Goal: Transaction & Acquisition: Purchase product/service

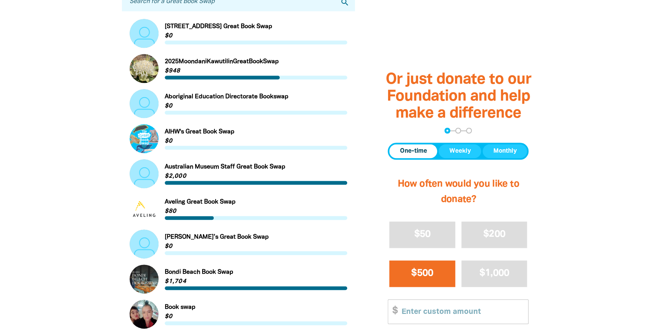
scroll to position [339, 0]
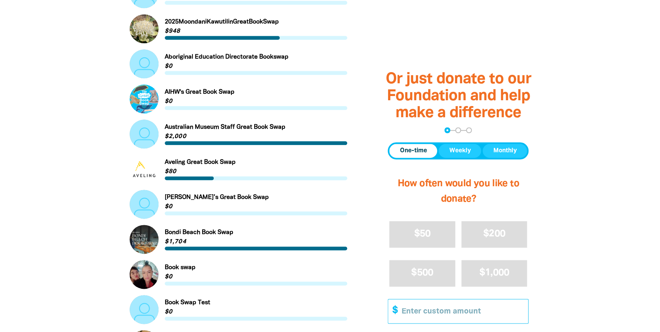
click at [418, 314] on input "Other Amount" at bounding box center [461, 311] width 132 height 24
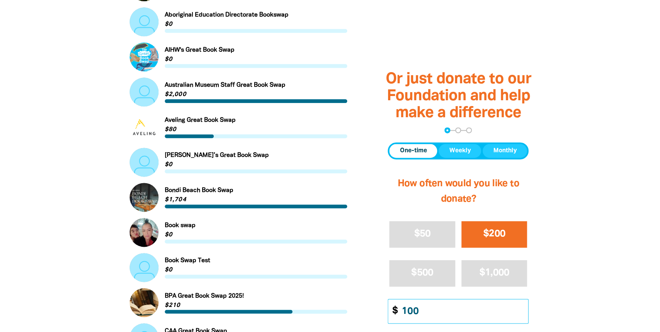
scroll to position [466, 0]
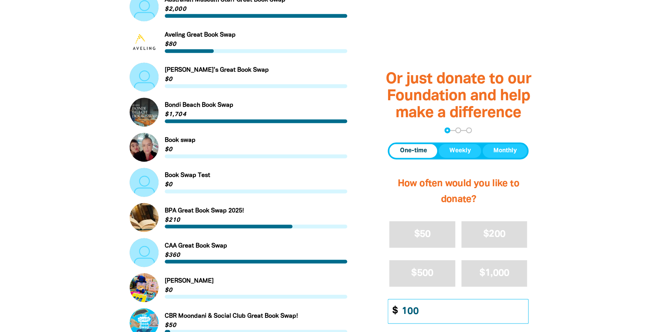
type input "100"
click at [603, 151] on div at bounding box center [330, 171] width 660 height 838
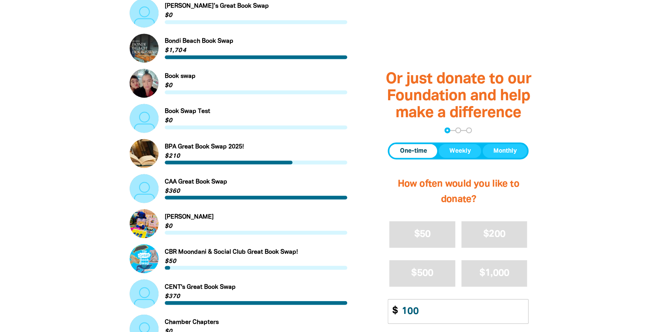
scroll to position [551, 0]
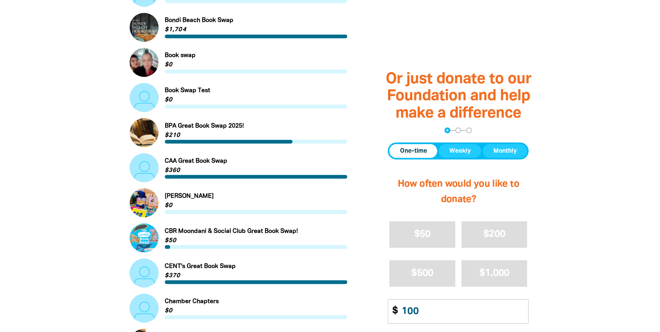
drag, startPoint x: 641, startPoint y: 67, endPoint x: 643, endPoint y: 112, distance: 45.1
click at [643, 112] on div at bounding box center [330, 86] width 660 height 838
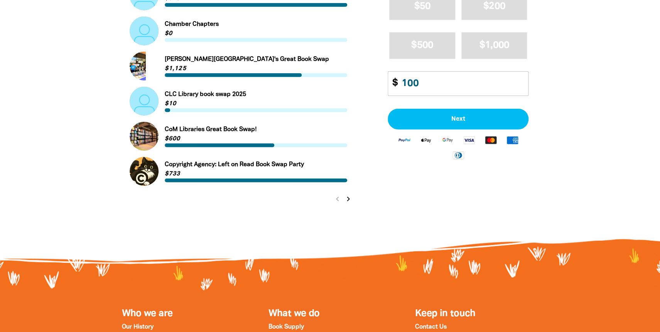
scroll to position [827, 0]
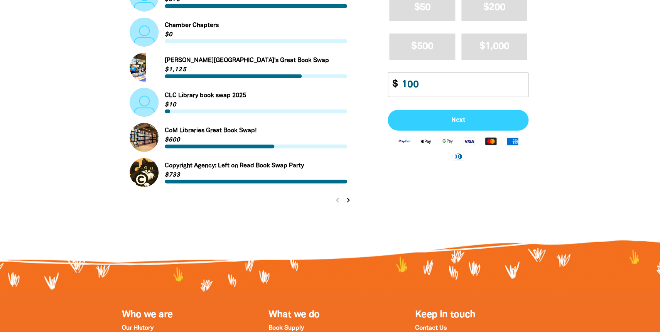
click at [452, 121] on span "Next" at bounding box center [458, 120] width 124 height 6
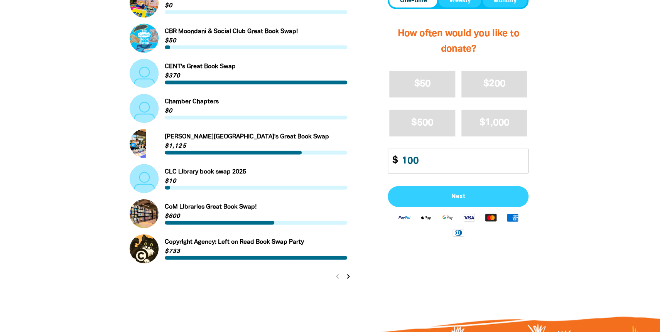
select select "AU"
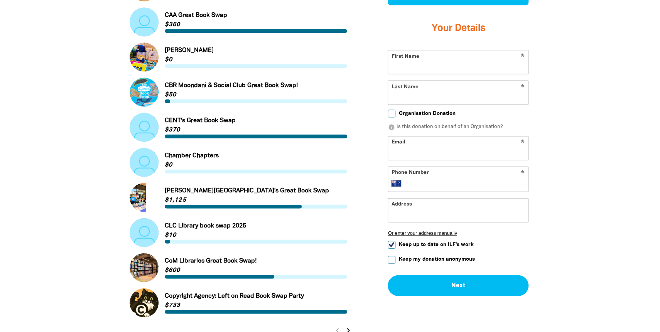
scroll to position [696, 0]
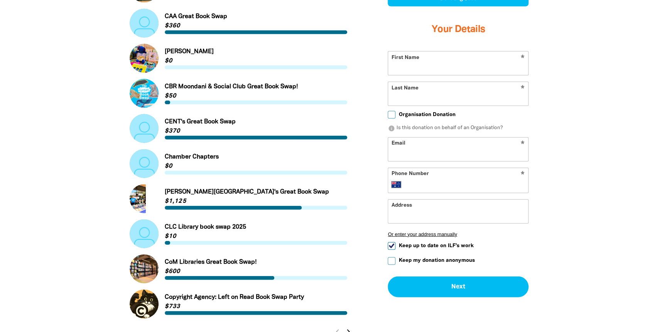
click at [419, 66] on input "First Name" at bounding box center [458, 63] width 140 height 24
type input "[PERSON_NAME]"
click at [412, 96] on input "Last Name" at bounding box center [458, 94] width 140 height 24
type input "[PERSON_NAME]"
click at [412, 155] on input "Email" at bounding box center [458, 149] width 140 height 24
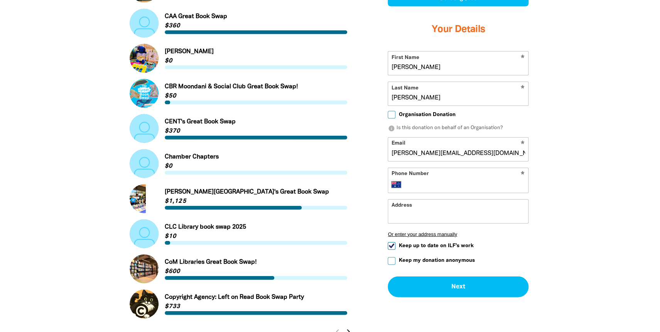
click at [437, 155] on input "[PERSON_NAME][EMAIL_ADDRESS][DOMAIN_NAME]" at bounding box center [458, 149] width 140 height 24
click at [464, 155] on input "[PERSON_NAME][EMAIL_ADDRESS][PERSON_NAME][DOMAIN_NAME]" at bounding box center [458, 149] width 140 height 24
type input "[PERSON_NAME][EMAIL_ADDRESS][PERSON_NAME][DOMAIN_NAME]"
click at [431, 188] on input "Phone Number" at bounding box center [466, 183] width 118 height 9
type input "0418 896 483"
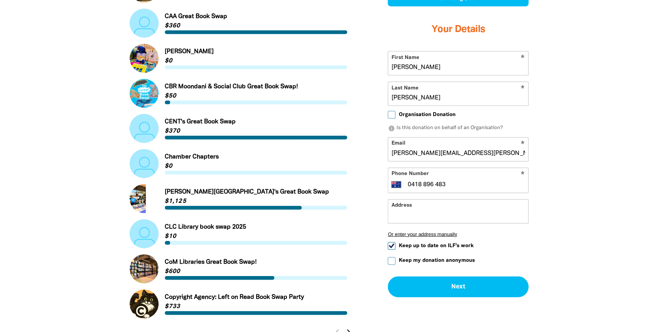
click at [392, 247] on input "Keep up to date on ILF's work" at bounding box center [391, 245] width 8 height 8
checkbox input "false"
click at [413, 215] on input "Address" at bounding box center [458, 211] width 140 height 24
type input "1"
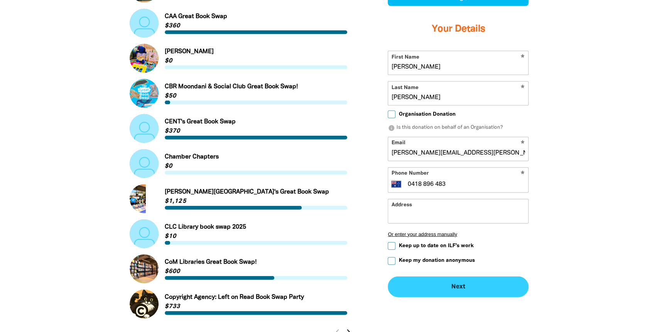
click at [460, 289] on button "Next chevron_right" at bounding box center [457, 286] width 141 height 21
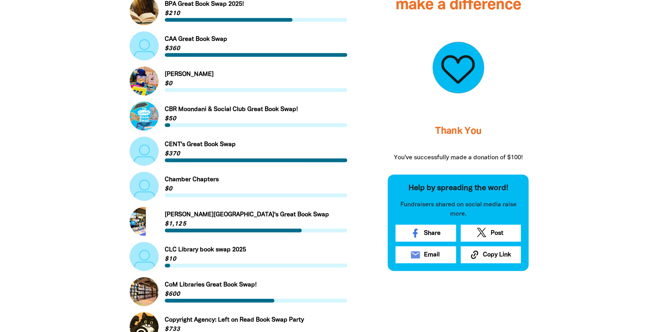
scroll to position [763, 0]
